Goal: Entertainment & Leisure: Consume media (video, audio)

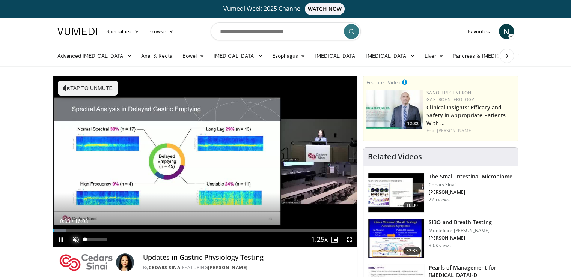
click at [75, 240] on span "Video Player" at bounding box center [75, 239] width 15 height 15
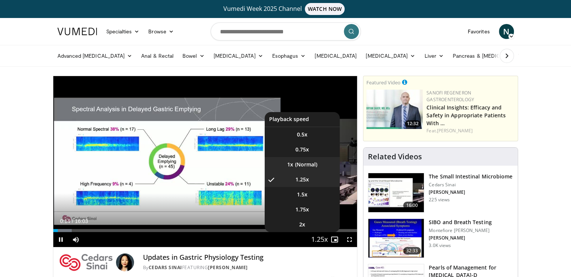
click at [305, 166] on li "1x" at bounding box center [302, 164] width 75 height 15
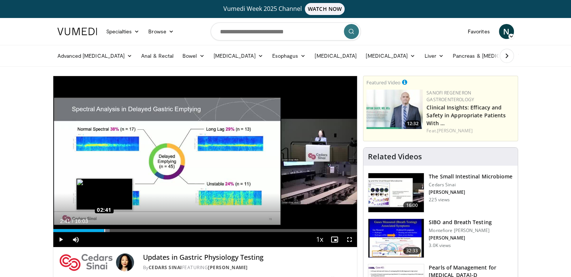
drag, startPoint x: 98, startPoint y: 229, endPoint x: 104, endPoint y: 229, distance: 6.1
click at [104, 229] on div "Loaded : 18.53% 02:41 02:41" at bounding box center [205, 228] width 304 height 7
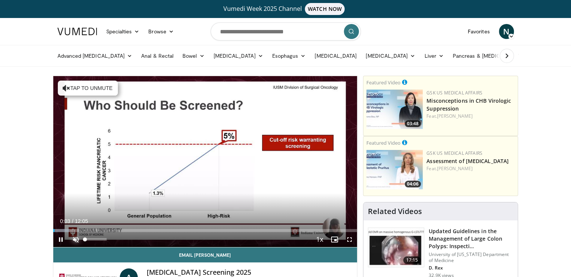
click at [77, 236] on span "Video Player" at bounding box center [75, 239] width 15 height 15
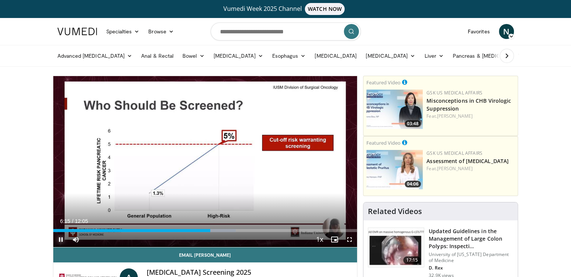
click at [62, 236] on span "Video Player" at bounding box center [60, 239] width 15 height 15
click at [61, 238] on span "Video Player" at bounding box center [60, 239] width 15 height 15
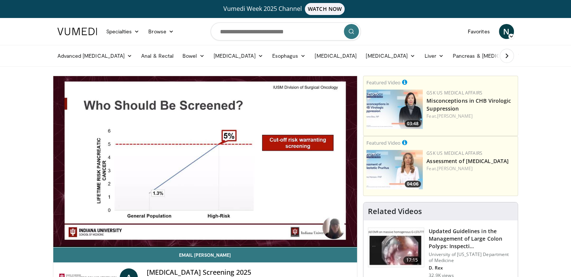
click at [61, 238] on div "10 seconds Tap to unmute" at bounding box center [205, 161] width 304 height 171
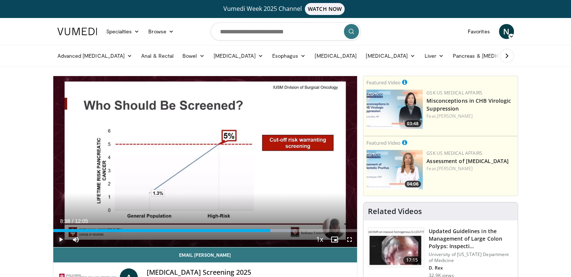
click at [62, 240] on span "Video Player" at bounding box center [60, 239] width 15 height 15
